Goal: Transaction & Acquisition: Book appointment/travel/reservation

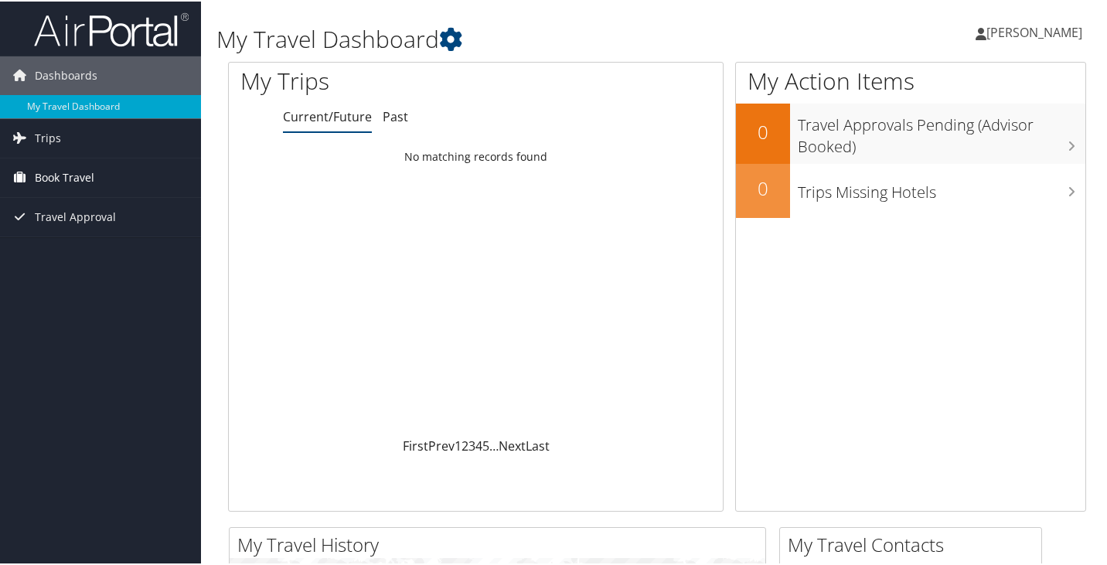
click at [99, 181] on link "Book Travel" at bounding box center [100, 176] width 201 height 39
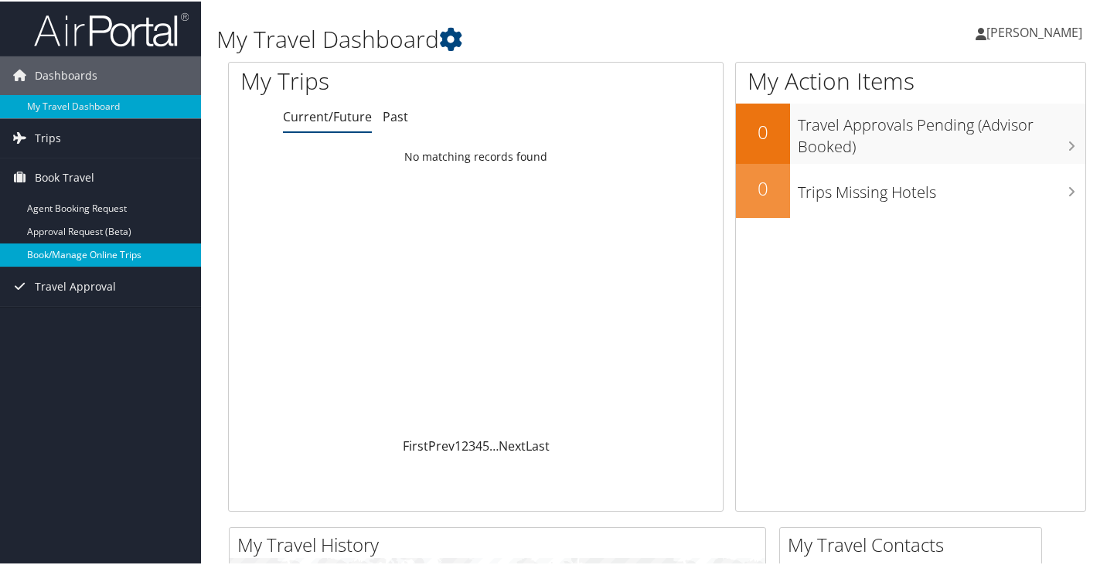
click at [61, 253] on link "Book/Manage Online Trips" at bounding box center [100, 253] width 201 height 23
